Goal: Task Accomplishment & Management: Use online tool/utility

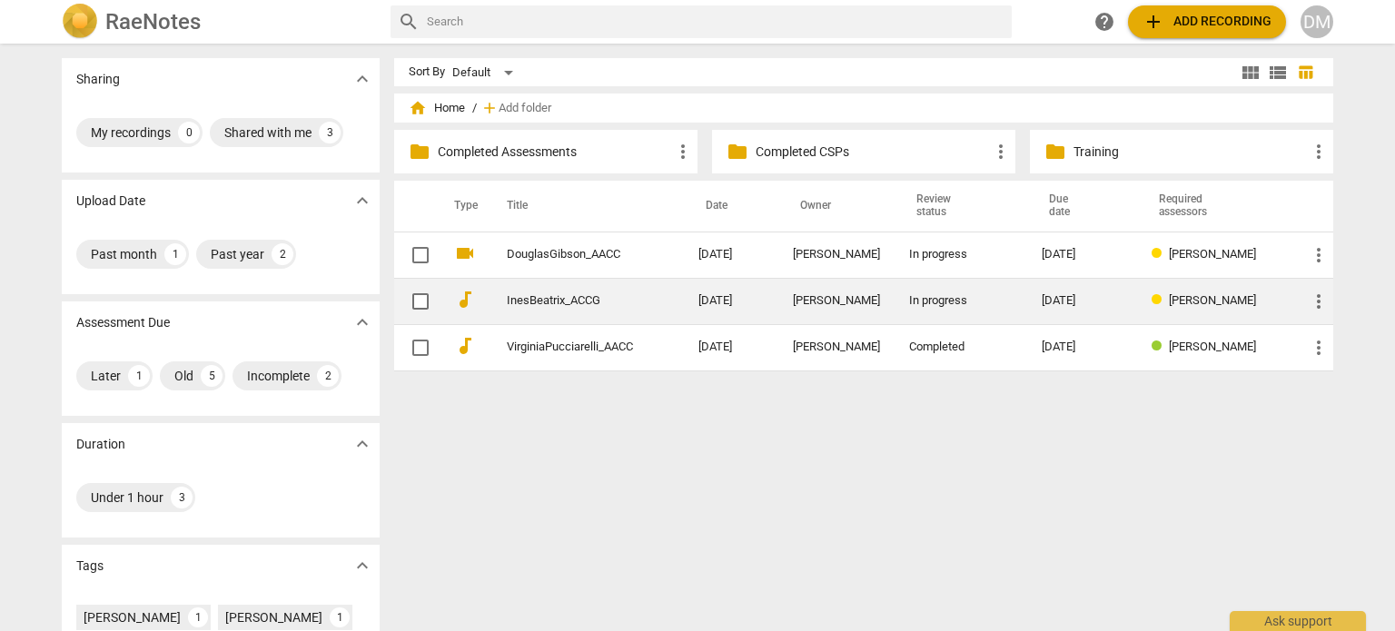
click at [1097, 298] on div "[DATE]" at bounding box center [1082, 301] width 81 height 14
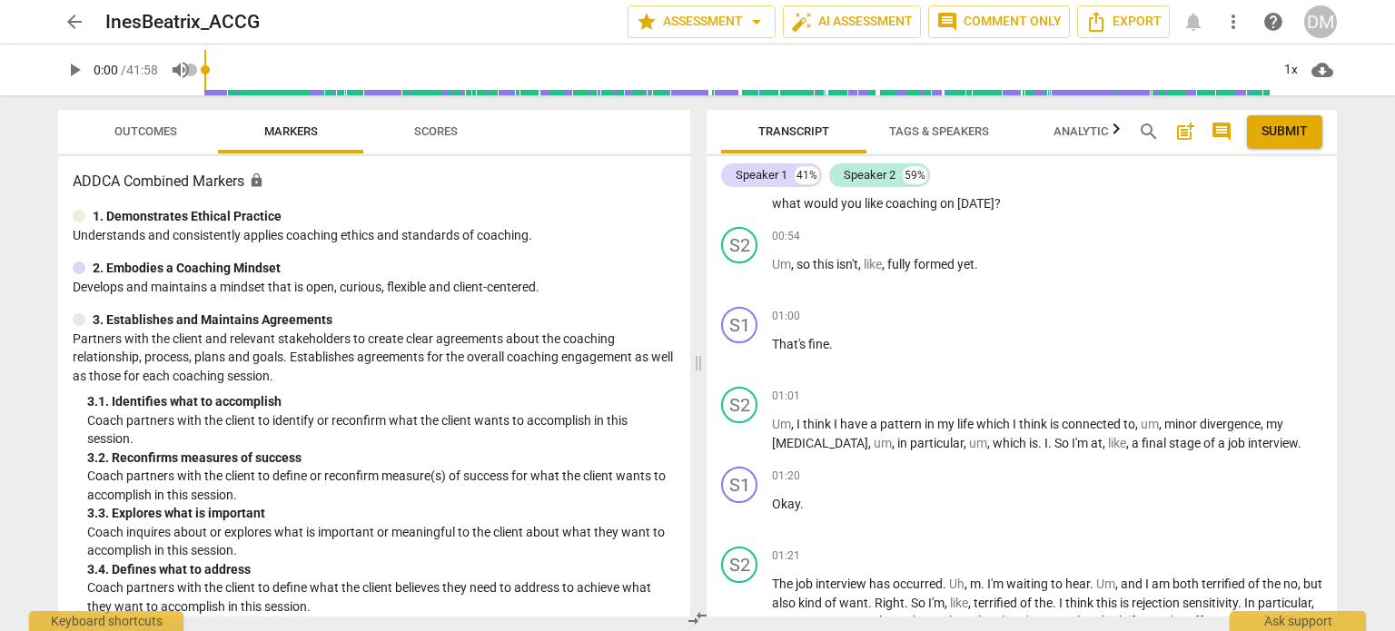
scroll to position [119, 0]
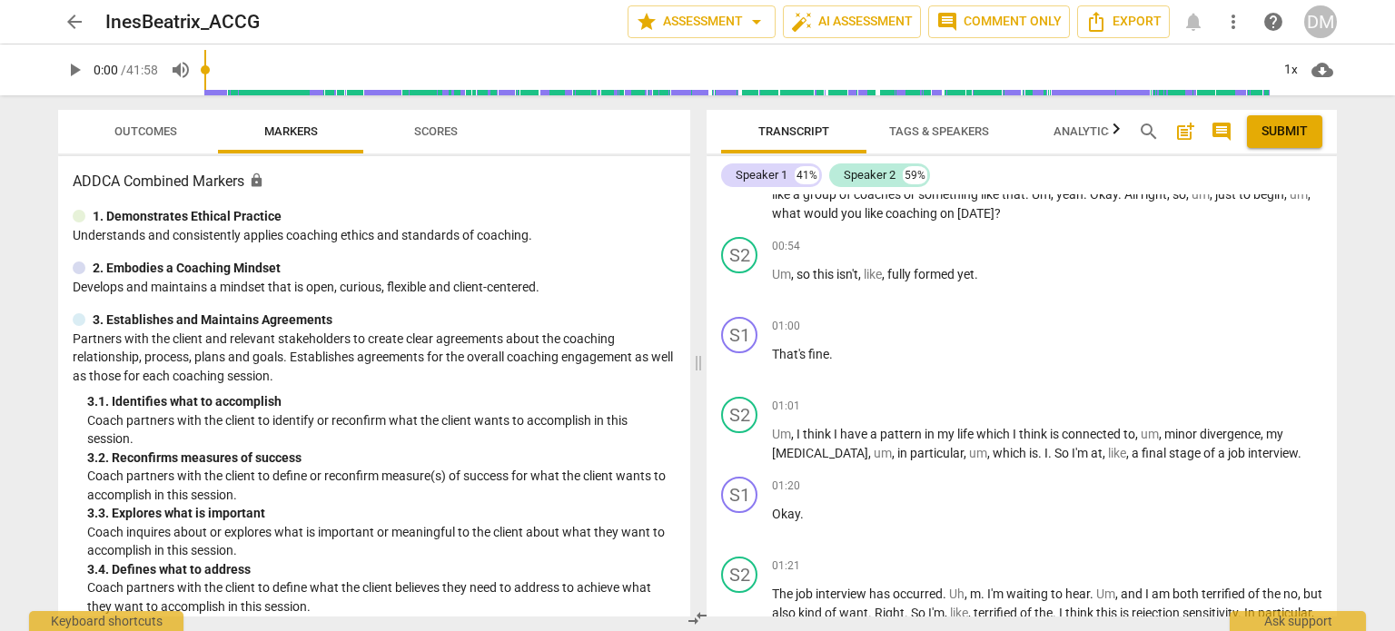
click at [1326, 13] on div "DM" at bounding box center [1321, 21] width 33 height 33
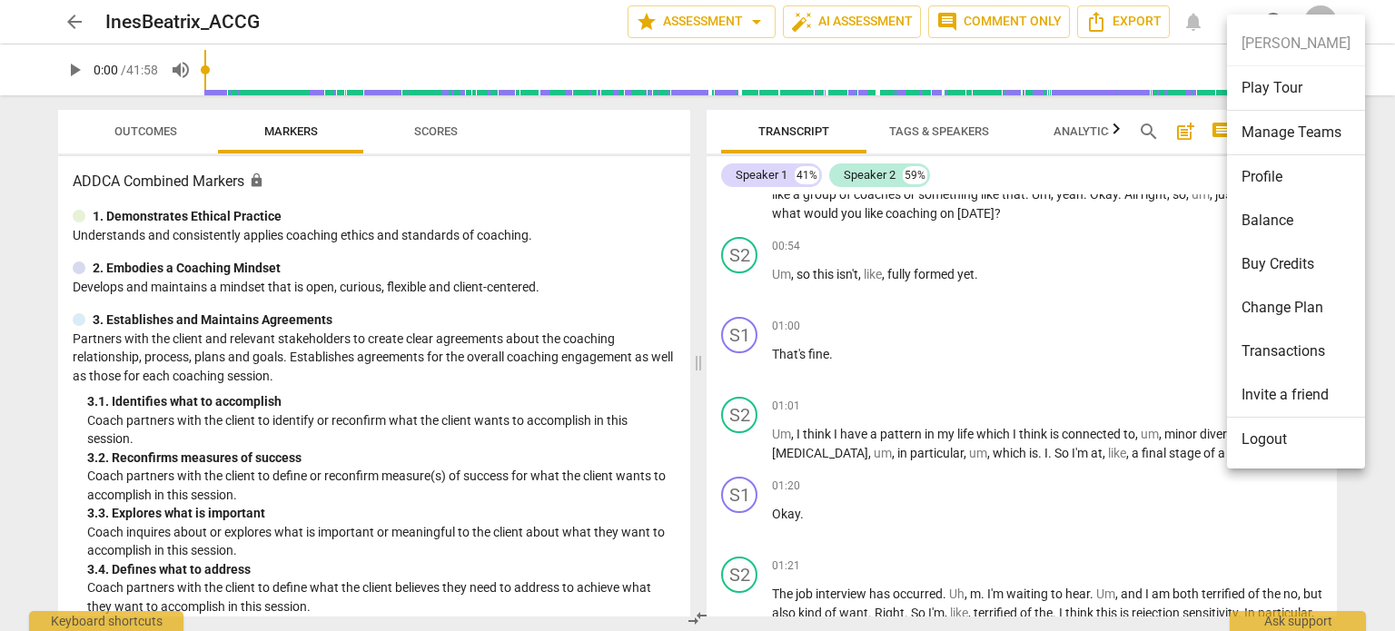
click at [1277, 435] on li "Logout" at bounding box center [1296, 440] width 138 height 44
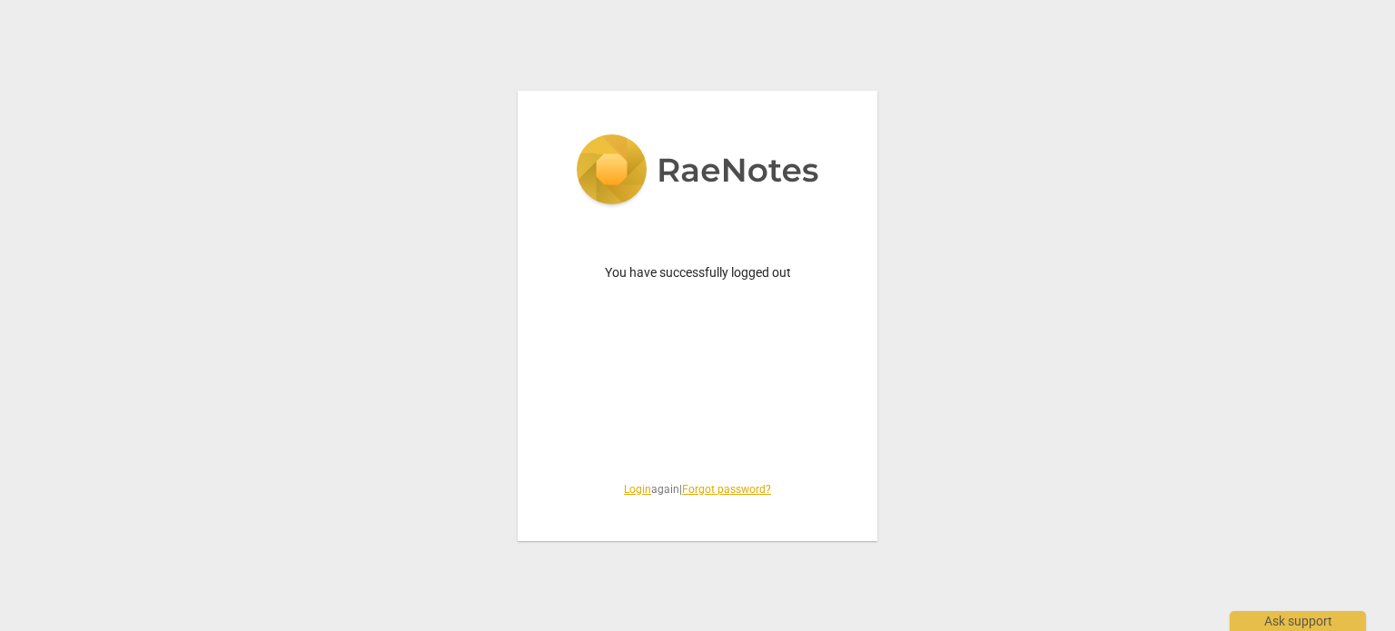
click at [624, 487] on link "Login" at bounding box center [637, 489] width 27 height 13
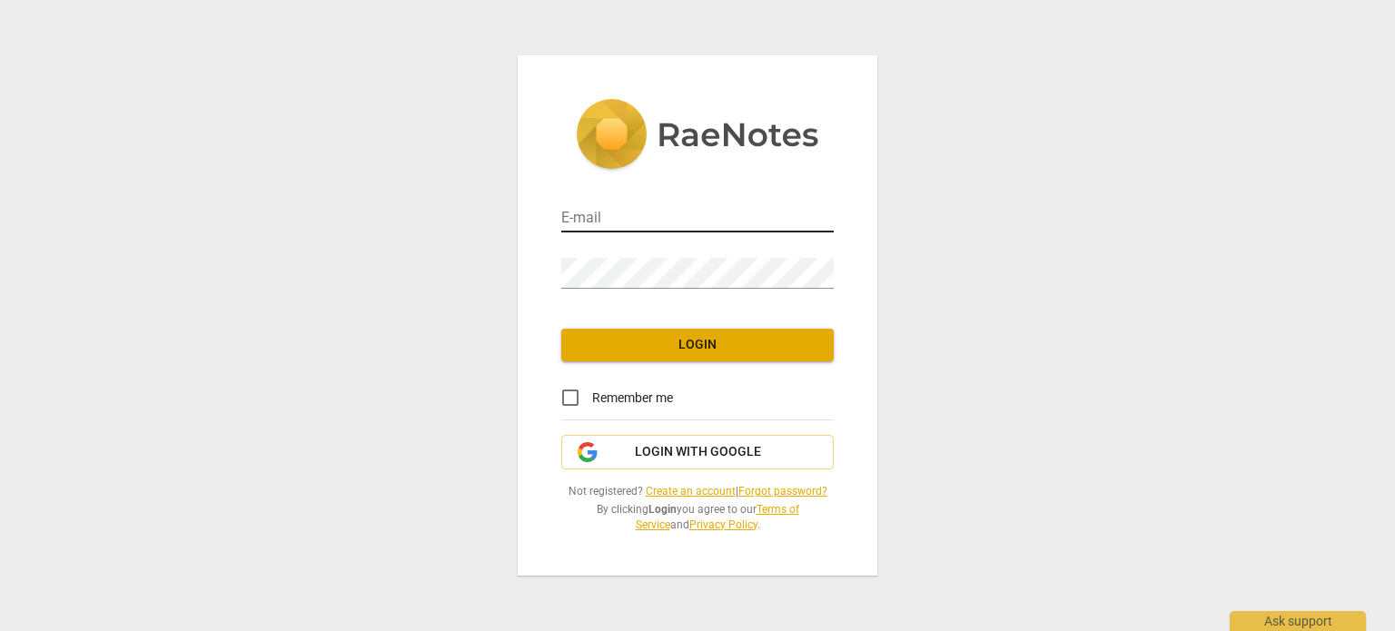
type input "coachdiane@execskills.com"
click at [694, 206] on input "coachdiane@execskills.com" at bounding box center [697, 219] width 273 height 26
click at [576, 389] on input "Remember me" at bounding box center [571, 398] width 44 height 44
checkbox input "true"
click at [703, 336] on span "Login" at bounding box center [697, 345] width 243 height 18
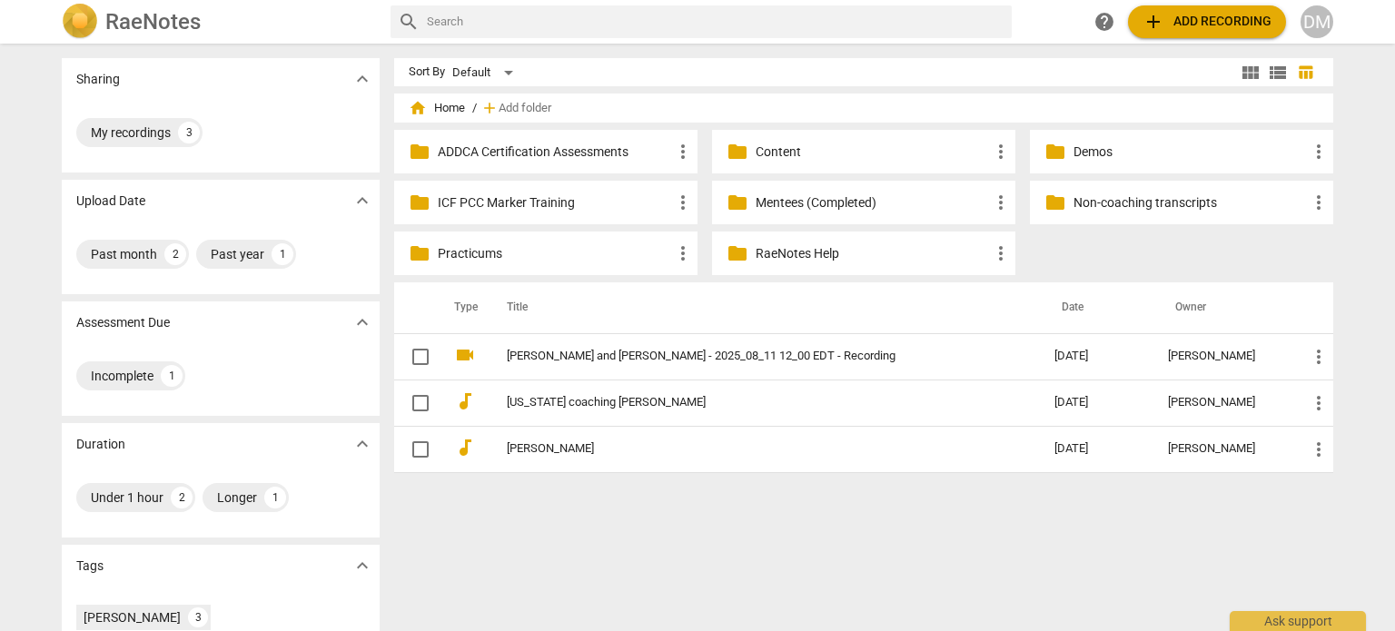
click at [1176, 25] on span "add Add recording" at bounding box center [1207, 22] width 129 height 22
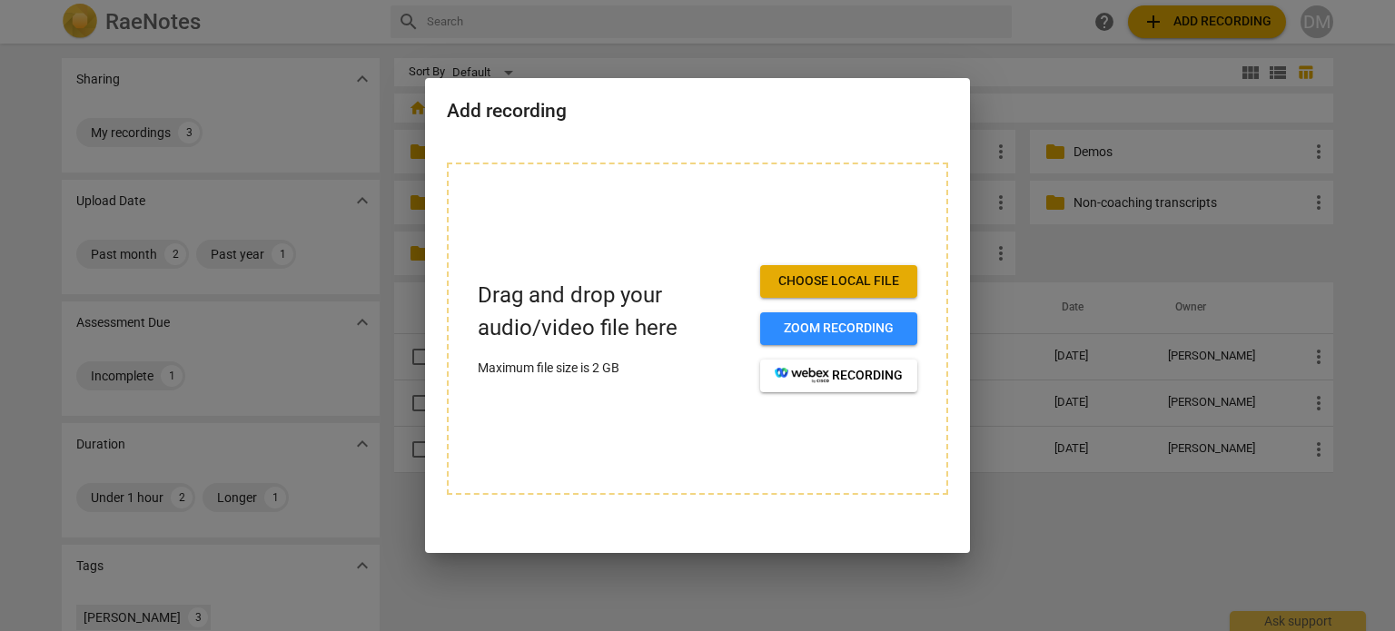
click at [850, 283] on span "Choose local file" at bounding box center [839, 282] width 128 height 18
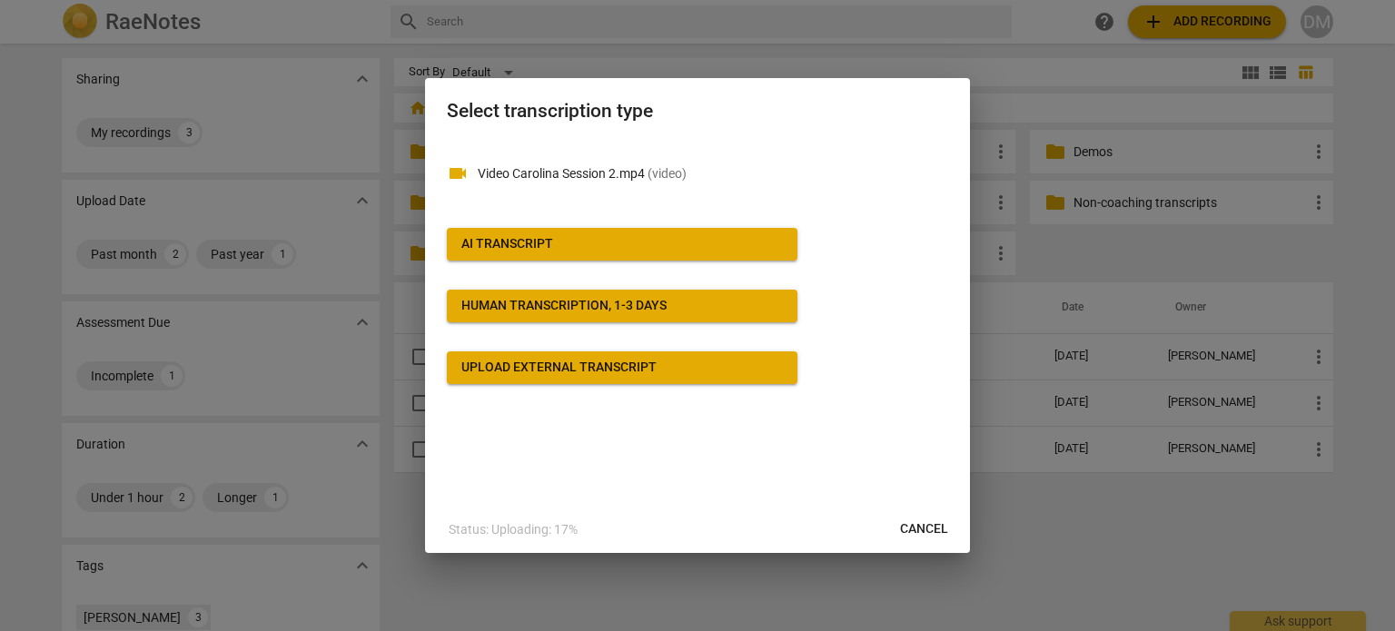
click at [696, 252] on span "AI Transcript" at bounding box center [623, 244] width 322 height 18
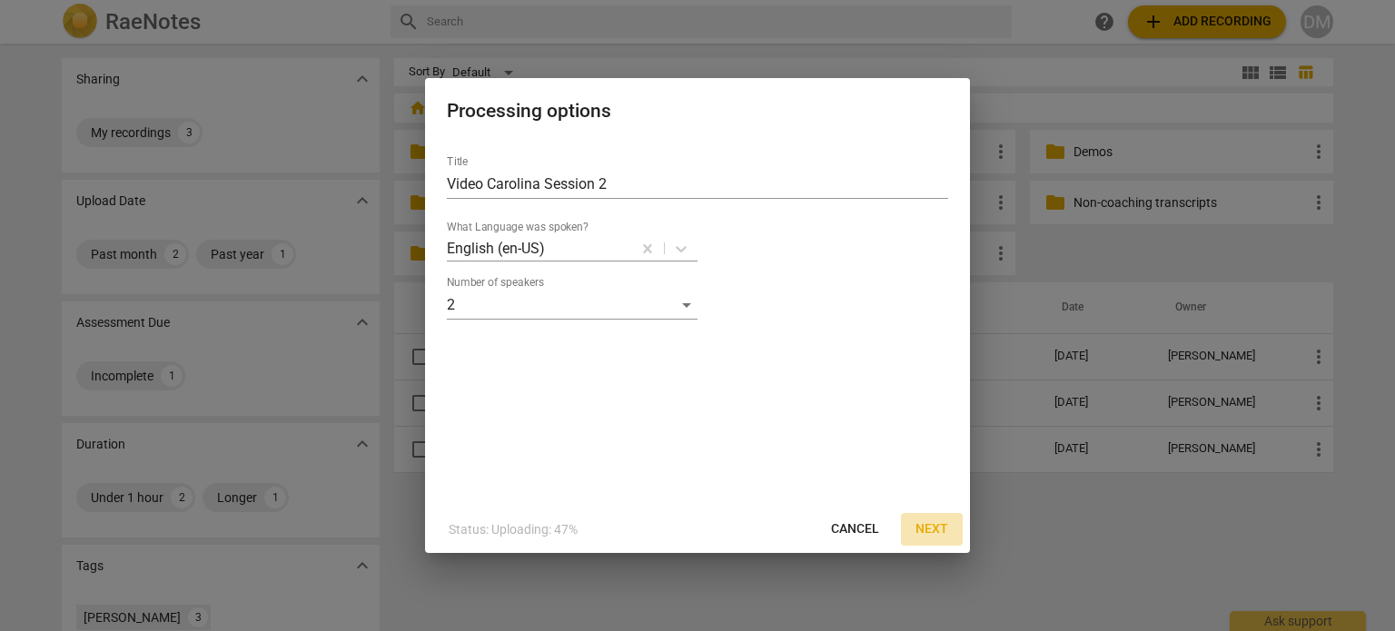
click at [928, 535] on span "Next" at bounding box center [932, 530] width 33 height 18
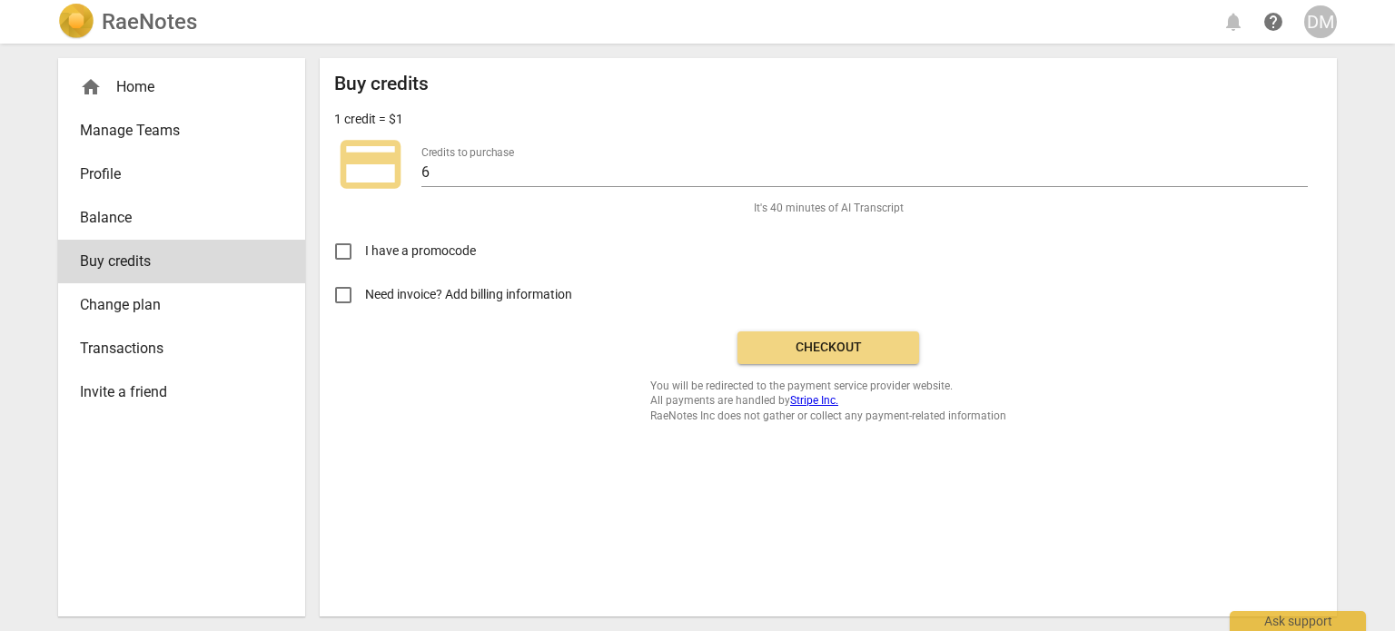
click at [855, 357] on span "Checkout" at bounding box center [828, 348] width 153 height 18
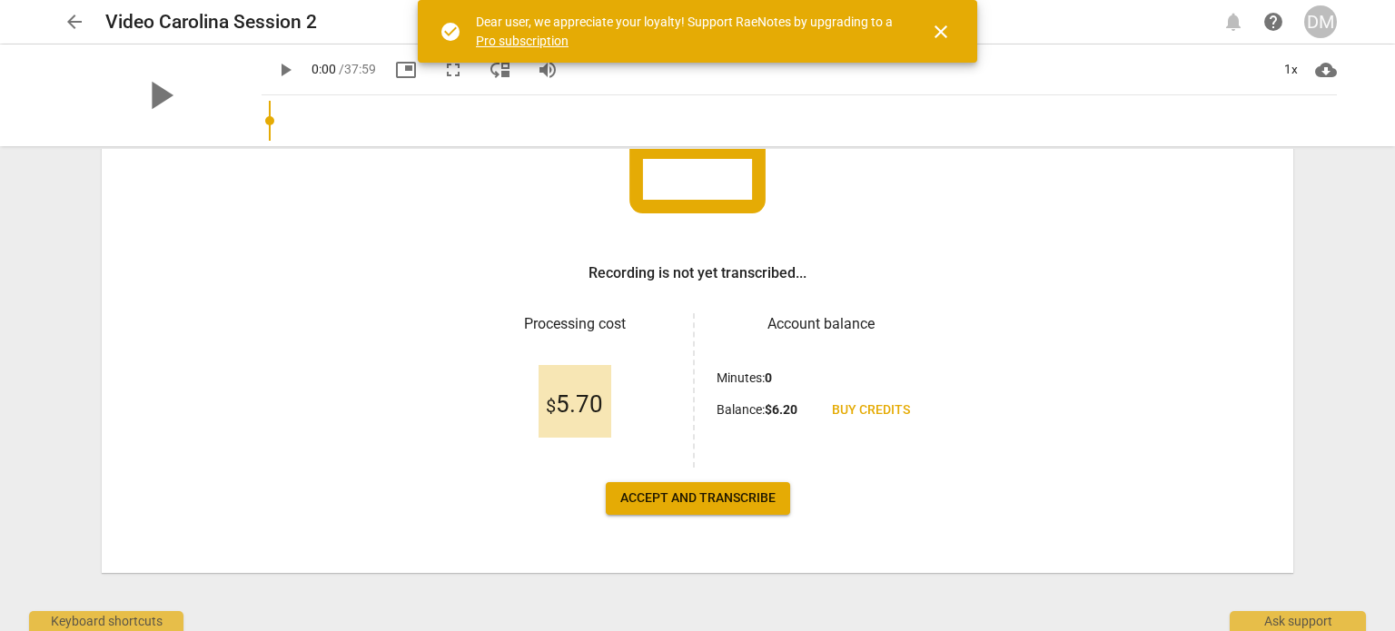
scroll to position [196, 0]
click at [714, 500] on span "Accept and transcribe" at bounding box center [698, 499] width 155 height 18
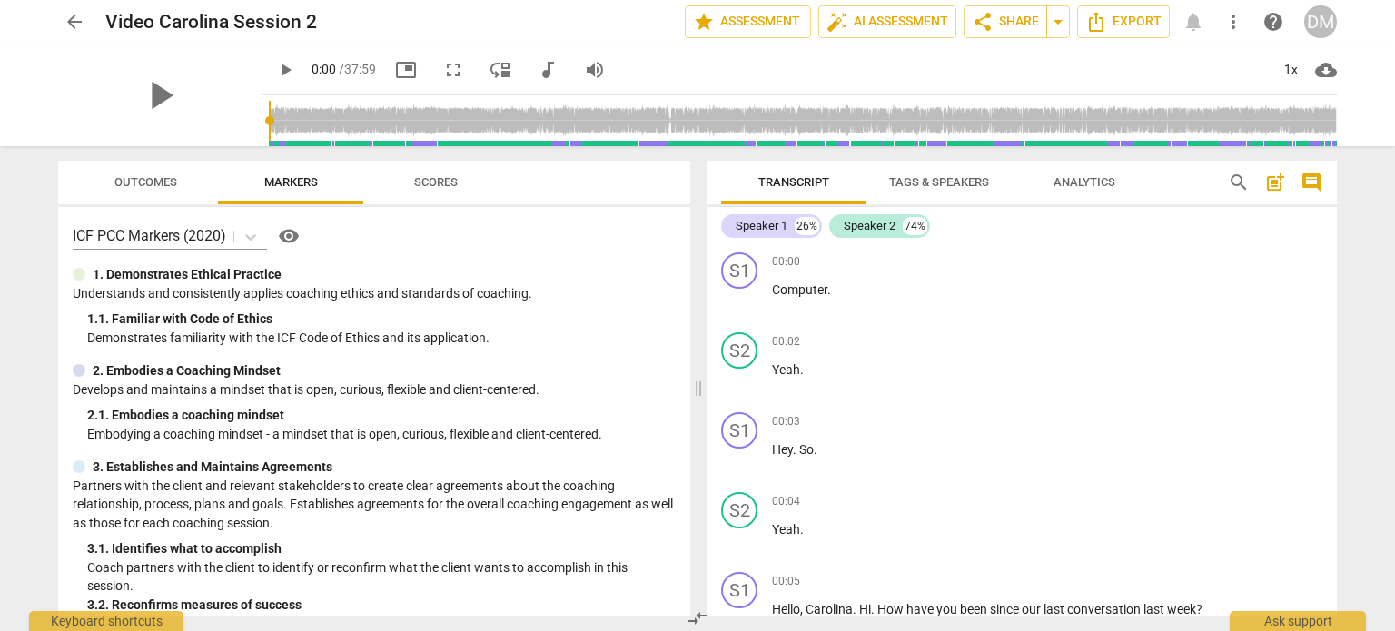
click at [69, 21] on span "arrow_back" at bounding box center [75, 22] width 22 height 22
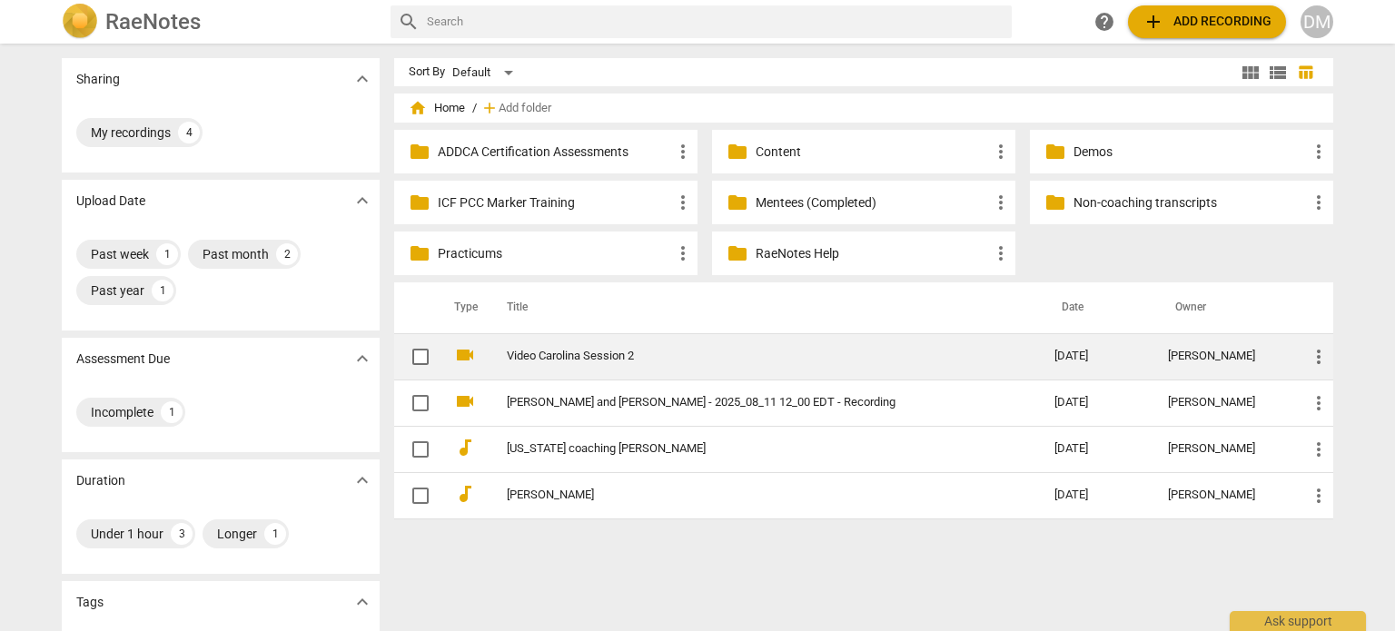
click at [633, 351] on link "Video Carolina Session 2" at bounding box center [748, 357] width 482 height 14
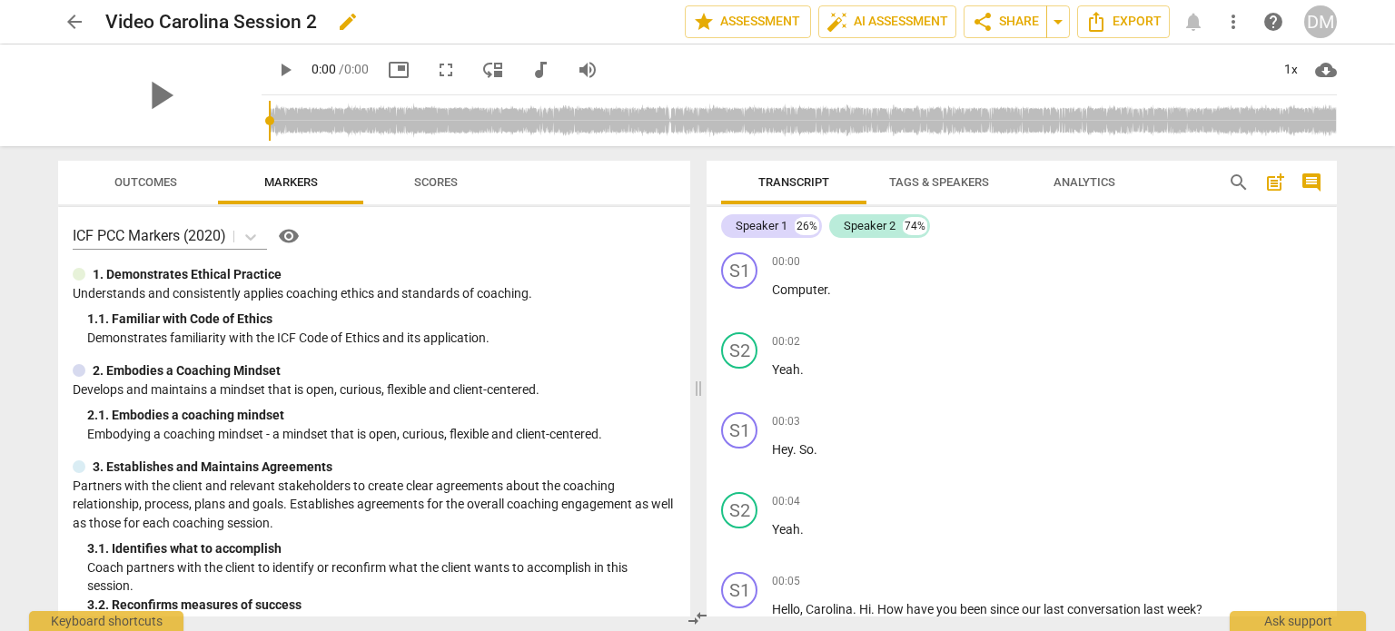
click at [359, 32] on span "edit" at bounding box center [348, 22] width 22 height 22
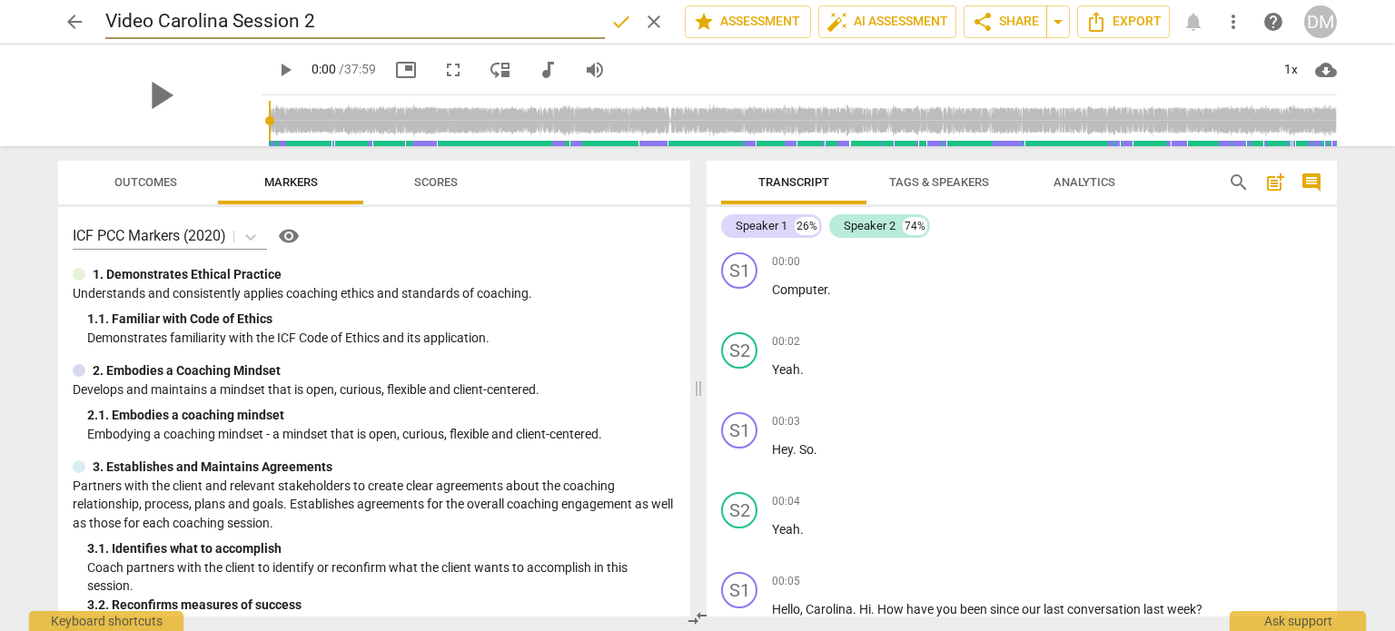
drag, startPoint x: 382, startPoint y: 25, endPoint x: 46, endPoint y: 26, distance: 335.2
click at [46, 26] on div "arrow_back Video Carolina Session 2 done clear star Assessment auto_fix_high AI…" at bounding box center [698, 22] width 1366 height 44
type input "[PERSON_NAME] [DATE]"
click at [611, 24] on span "done" at bounding box center [622, 22] width 22 height 22
